Goal: Information Seeking & Learning: Learn about a topic

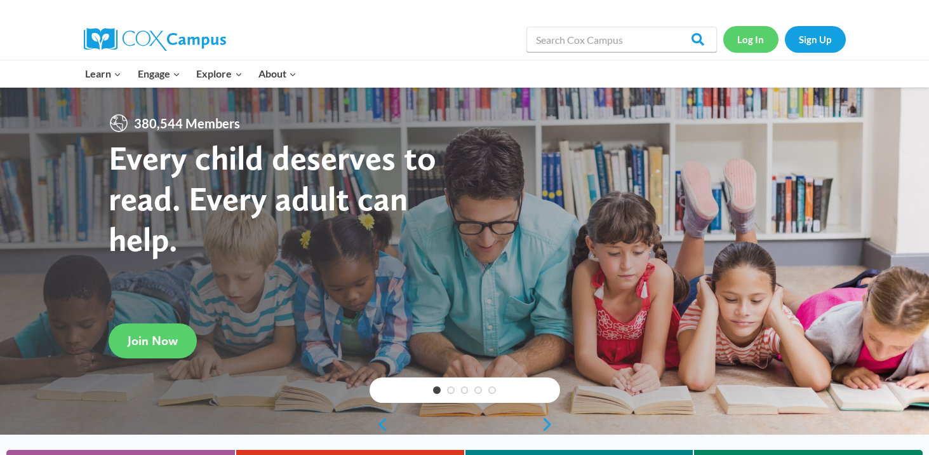
click at [760, 37] on link "Log In" at bounding box center [751, 39] width 55 height 26
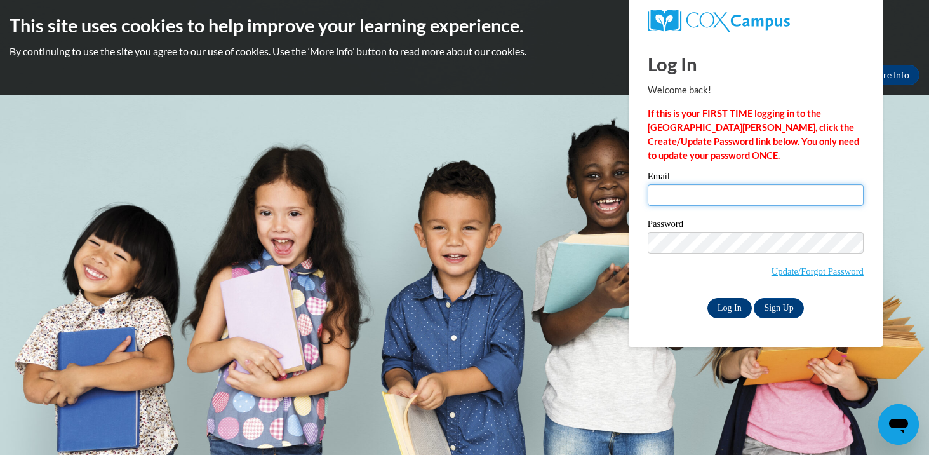
type input "ehetzel@waukesha.k12.wi.us"
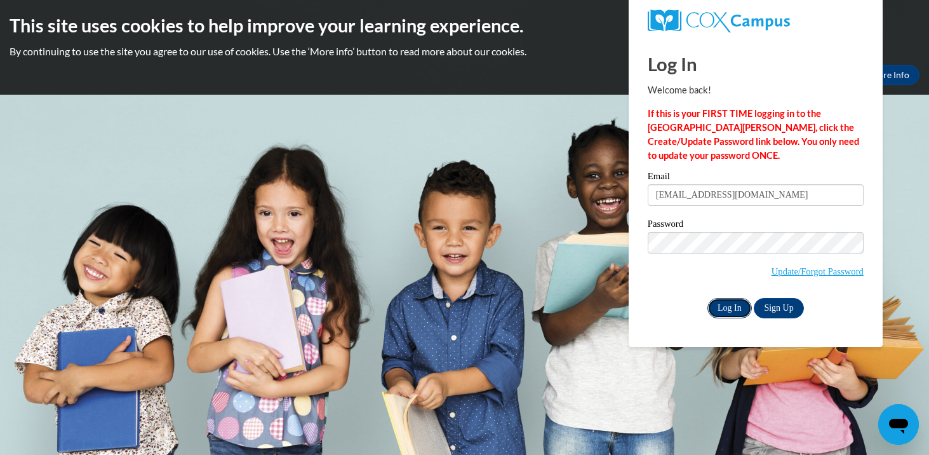
click at [727, 313] on input "Log In" at bounding box center [730, 308] width 44 height 20
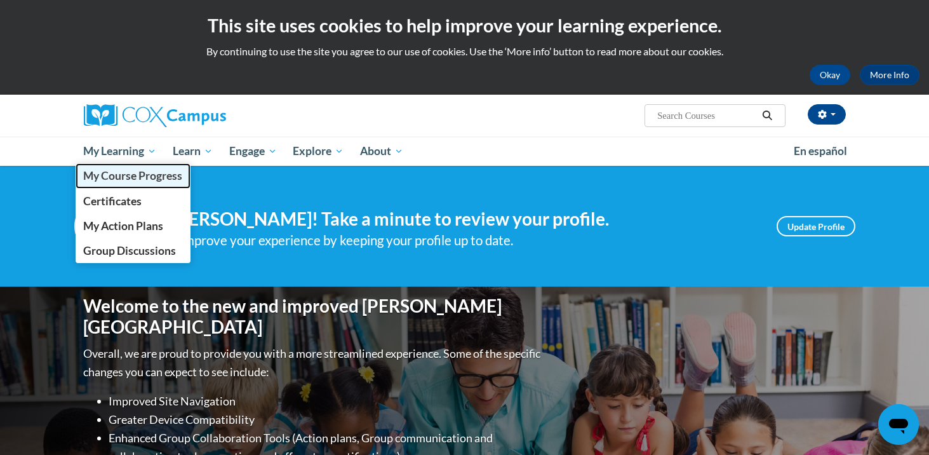
click at [147, 175] on span "My Course Progress" at bounding box center [132, 175] width 99 height 13
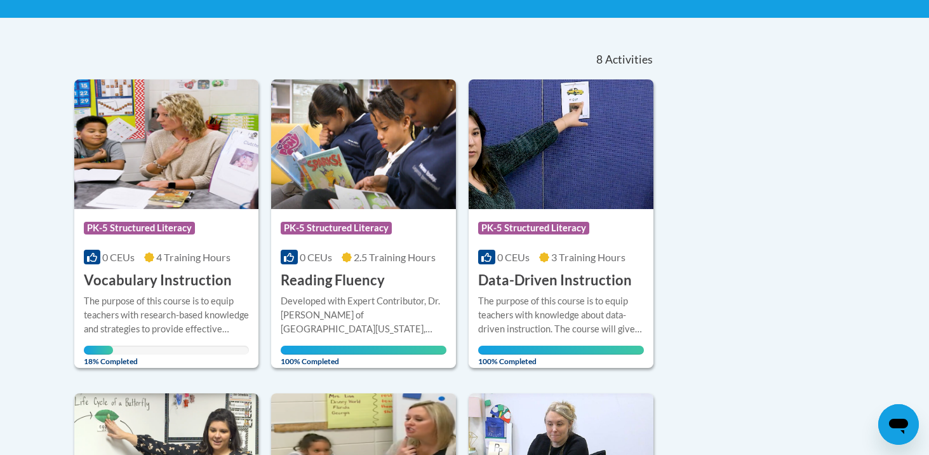
scroll to position [253, 0]
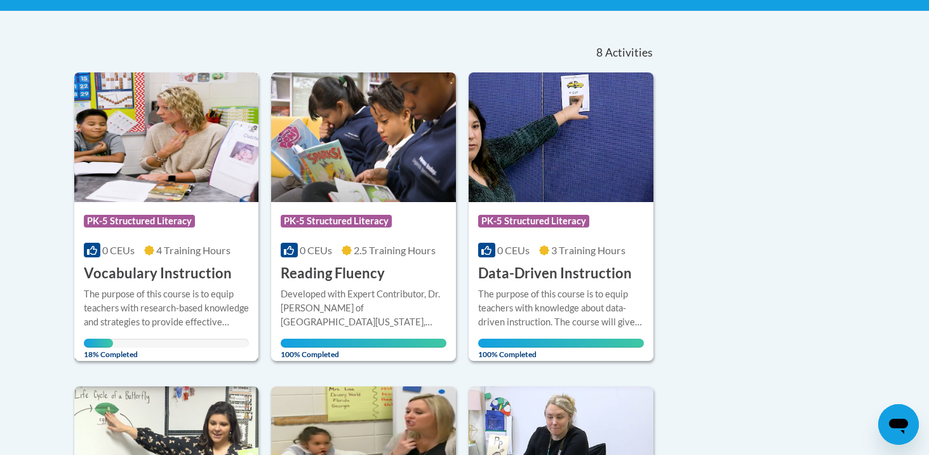
click at [181, 186] on img at bounding box center [166, 137] width 185 height 130
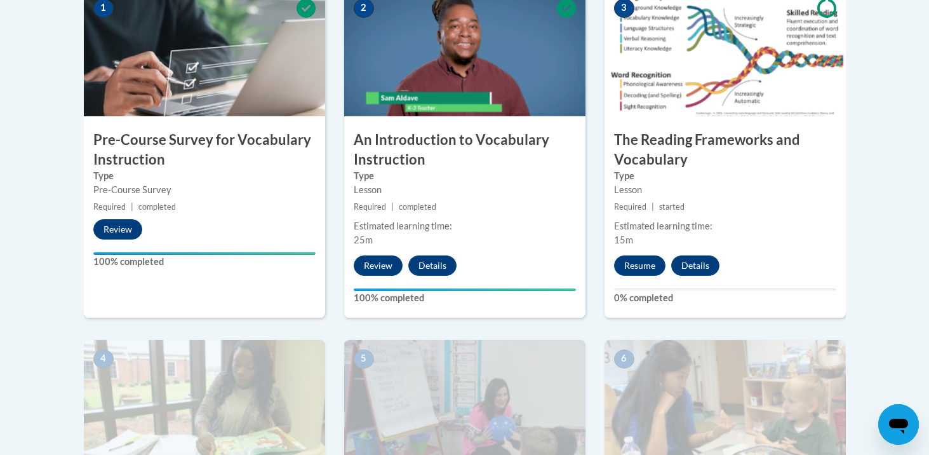
scroll to position [439, 0]
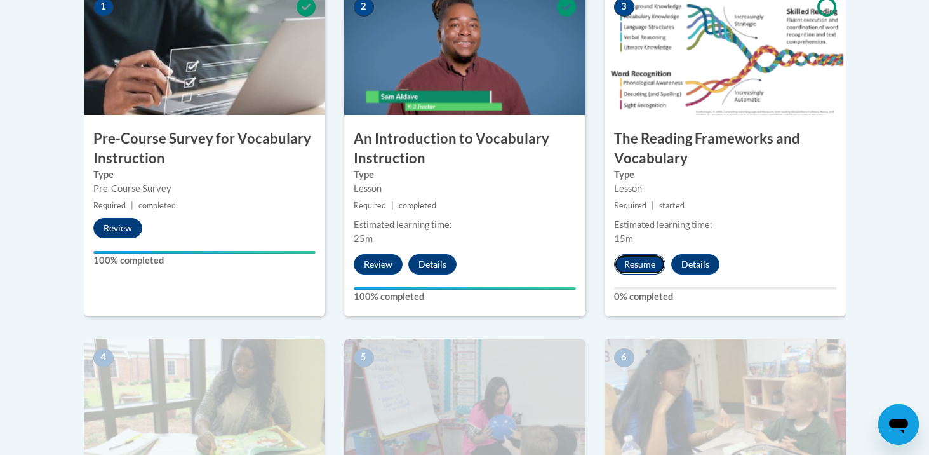
click at [642, 262] on button "Resume" at bounding box center [639, 264] width 51 height 20
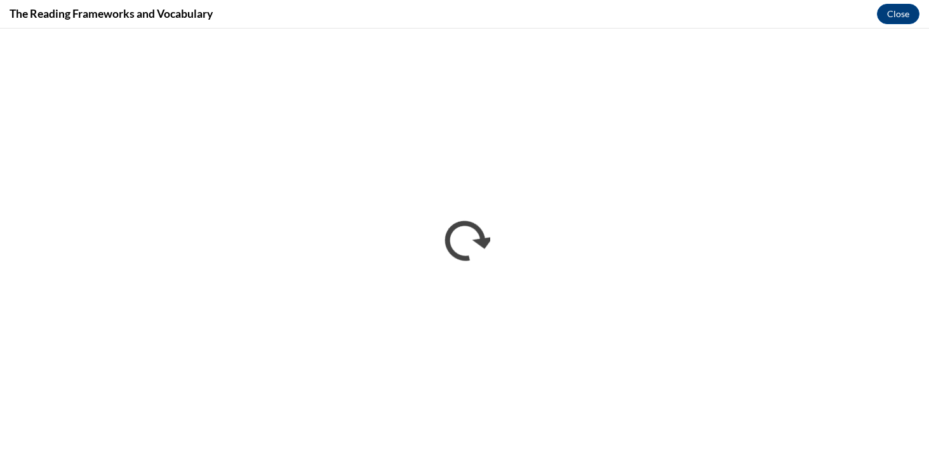
scroll to position [0, 0]
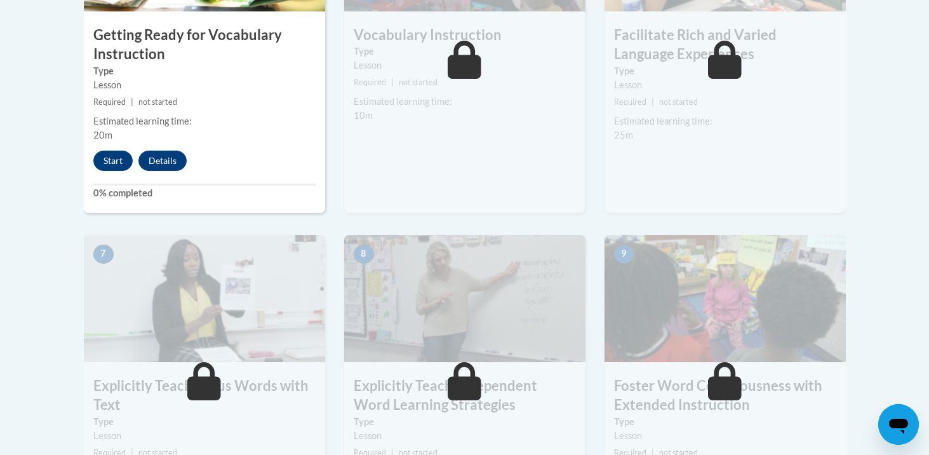
scroll to position [821, 0]
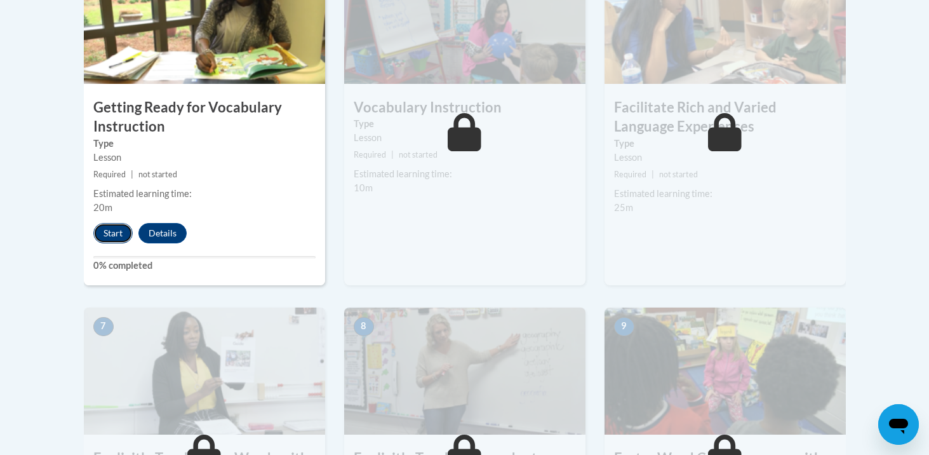
click at [114, 238] on button "Start" at bounding box center [112, 233] width 39 height 20
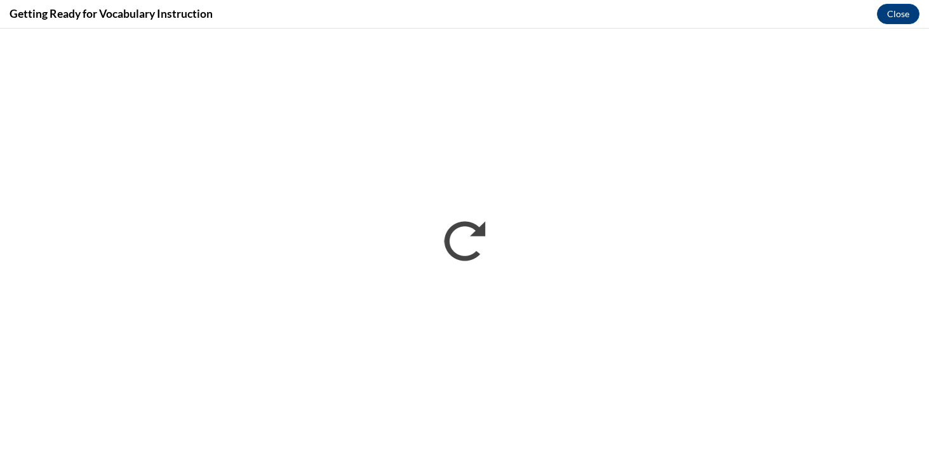
scroll to position [0, 0]
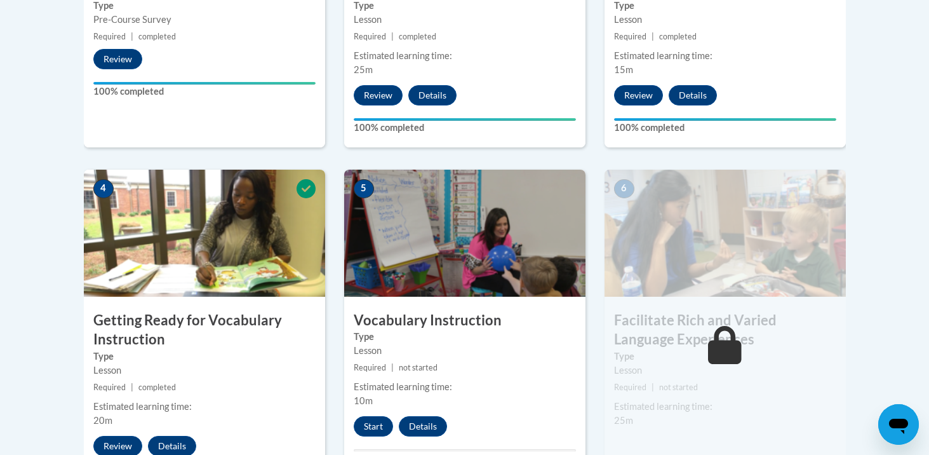
scroll to position [675, 0]
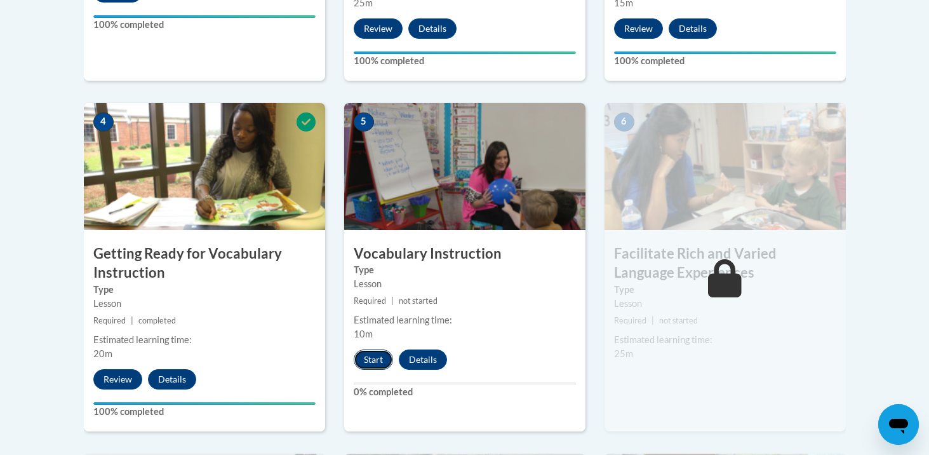
click at [386, 357] on button "Start" at bounding box center [373, 359] width 39 height 20
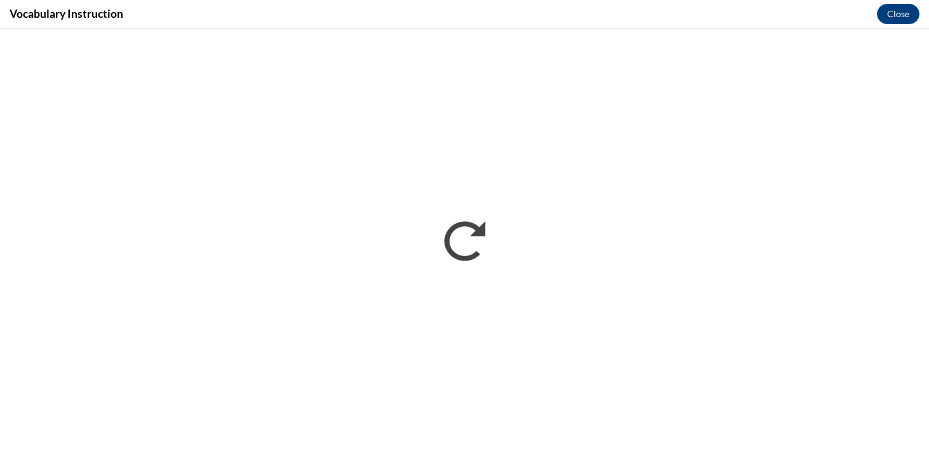
scroll to position [0, 0]
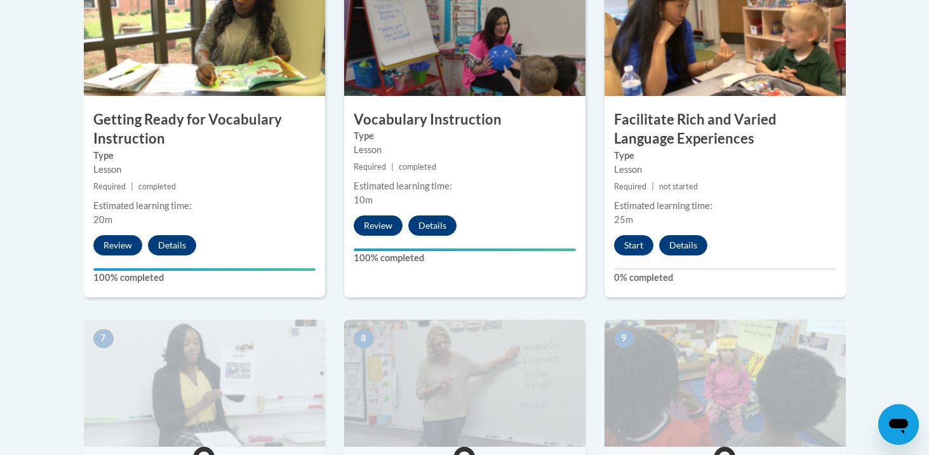
scroll to position [834, 0]
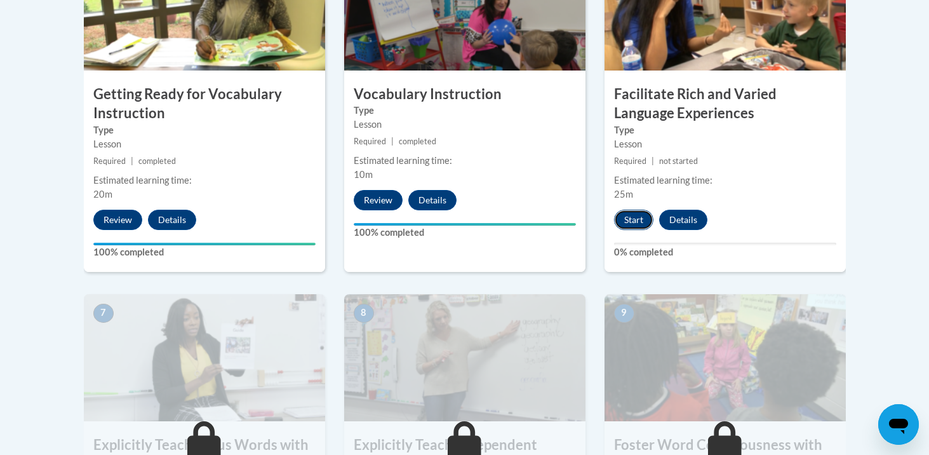
click at [637, 213] on button "Start" at bounding box center [633, 220] width 39 height 20
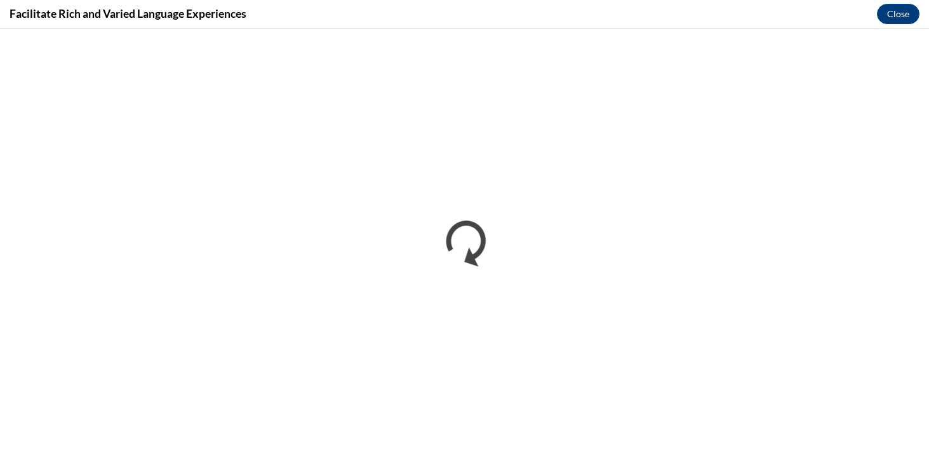
scroll to position [0, 0]
